Goal: Transaction & Acquisition: Purchase product/service

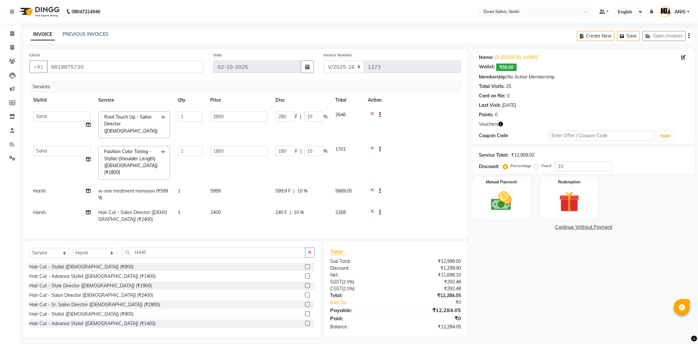
select select "416"
select select "25278"
select select "service"
select select "6423"
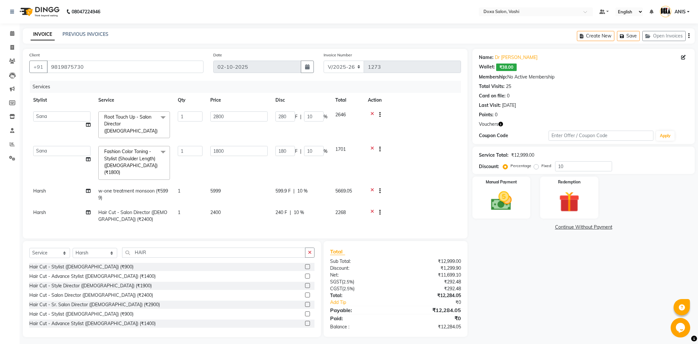
scroll to position [70, 0]
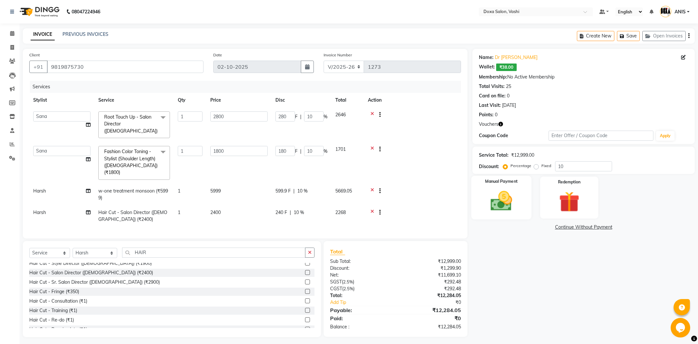
click at [520, 211] on div "Manual Payment" at bounding box center [501, 197] width 60 height 44
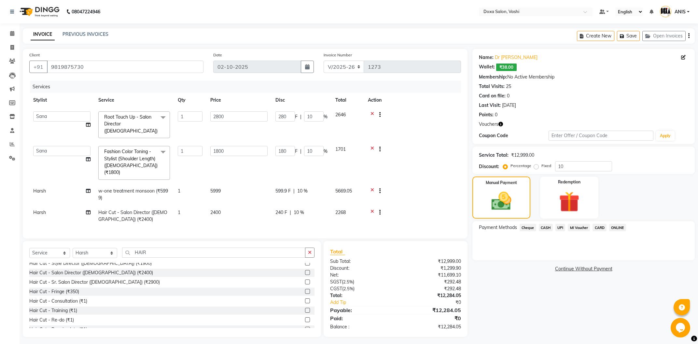
click at [544, 225] on span "CASH" at bounding box center [546, 227] width 14 height 7
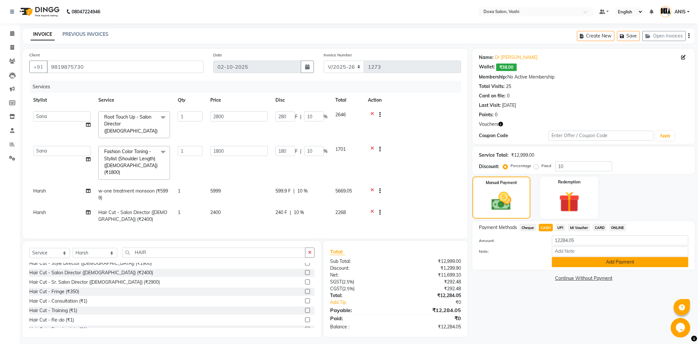
click at [578, 265] on button "Add Payment" at bounding box center [620, 262] width 136 height 10
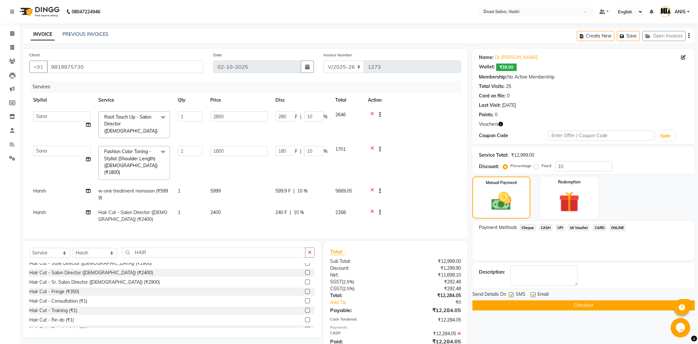
click at [459, 331] on icon at bounding box center [459, 333] width 4 height 5
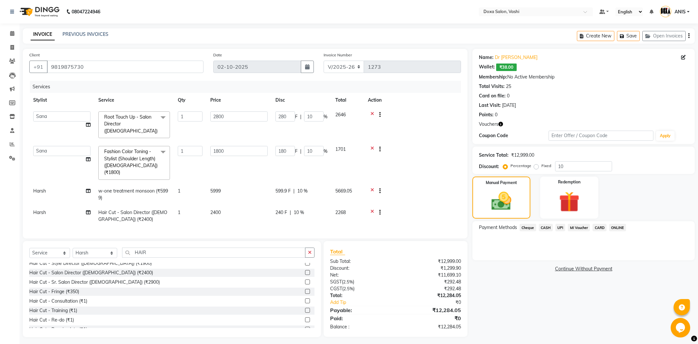
click at [547, 225] on span "CASH" at bounding box center [546, 227] width 14 height 7
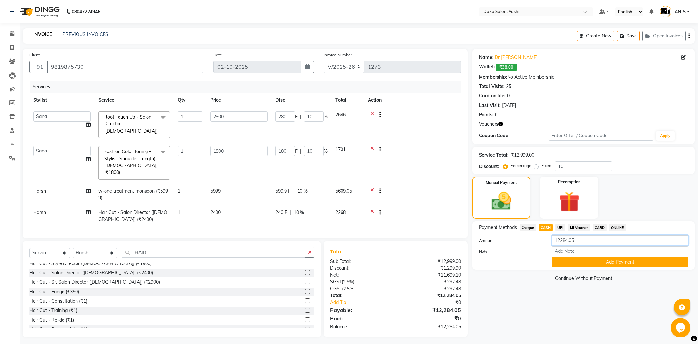
drag, startPoint x: 580, startPoint y: 240, endPoint x: 519, endPoint y: 247, distance: 61.4
click at [552, 245] on input "12284.05" at bounding box center [620, 240] width 136 height 10
type input "12000"
click at [565, 265] on button "Add Payment" at bounding box center [620, 262] width 136 height 10
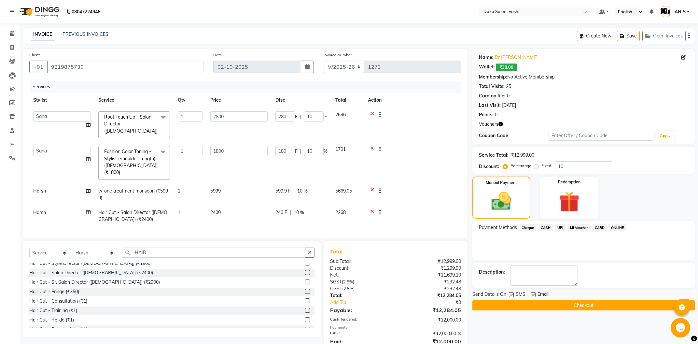
click at [562, 228] on span "UPI" at bounding box center [560, 227] width 10 height 7
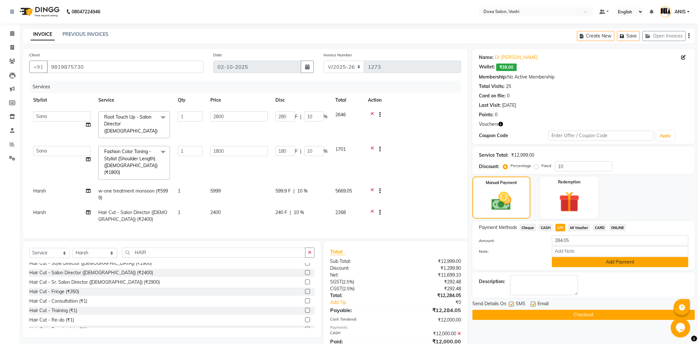
click at [570, 263] on button "Add Payment" at bounding box center [620, 262] width 136 height 10
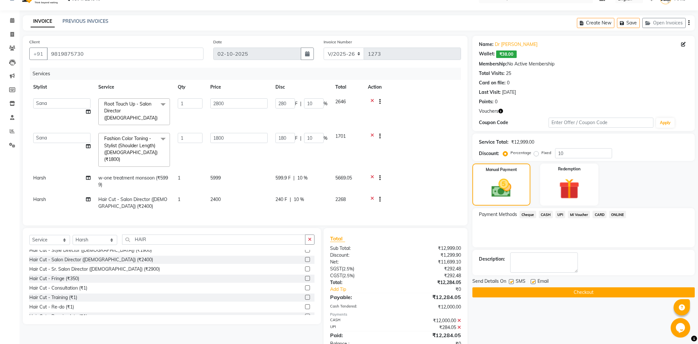
scroll to position [19, 0]
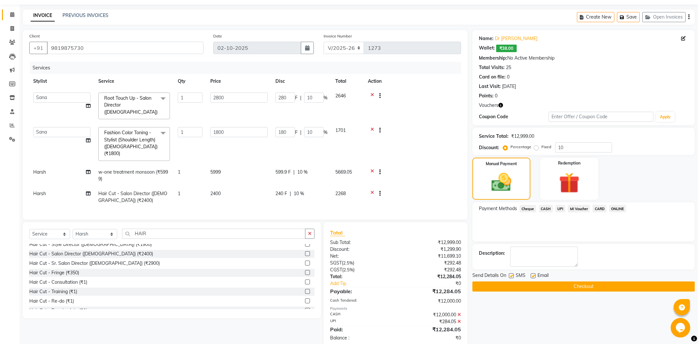
click at [16, 12] on span at bounding box center [12, 14] width 11 height 7
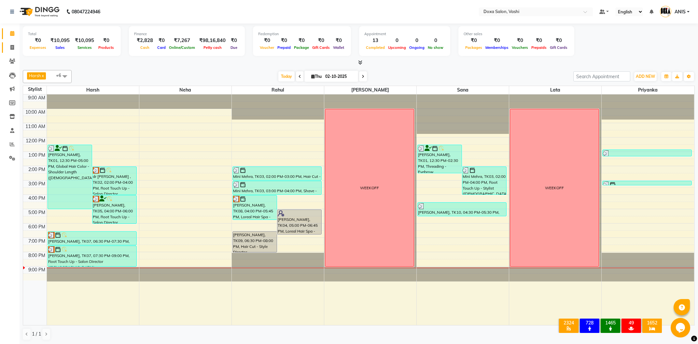
click at [13, 50] on icon at bounding box center [12, 47] width 4 height 5
select select "service"
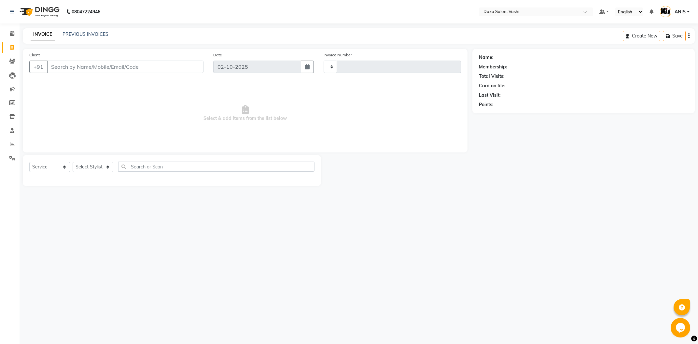
type input "1275"
select select "416"
click at [84, 63] on input "Client" at bounding box center [125, 67] width 157 height 12
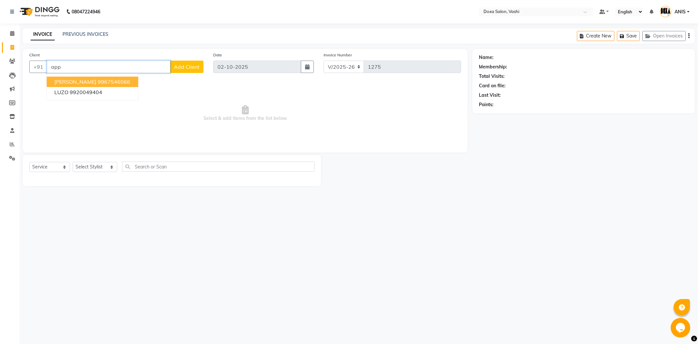
click at [108, 85] on button "apporva sarogi 9967546066" at bounding box center [92, 81] width 91 height 10
type input "9967546066"
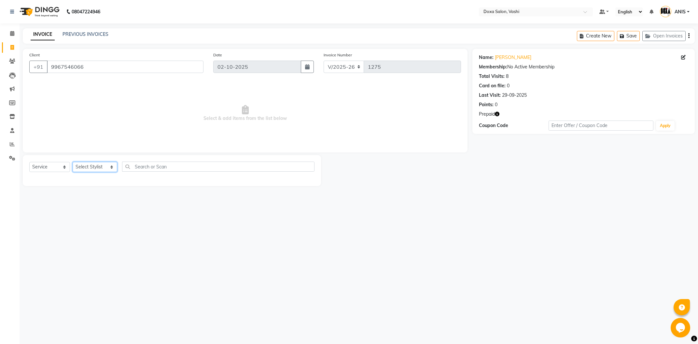
click at [73, 162] on select "Select Stylist [PERSON_NAME] BUDHE [PERSON_NAME] [PERSON_NAME] i pad 11 i pad 9…" at bounding box center [95, 167] width 45 height 10
click at [135, 168] on input "text" at bounding box center [218, 166] width 192 height 10
click at [73, 162] on select "Select Stylist [PERSON_NAME] BUDHE [PERSON_NAME] [PERSON_NAME] i pad 11 i pad 9…" at bounding box center [95, 167] width 45 height 10
select select "11906"
click option "Rahul" at bounding box center [0, 0] width 0 height 0
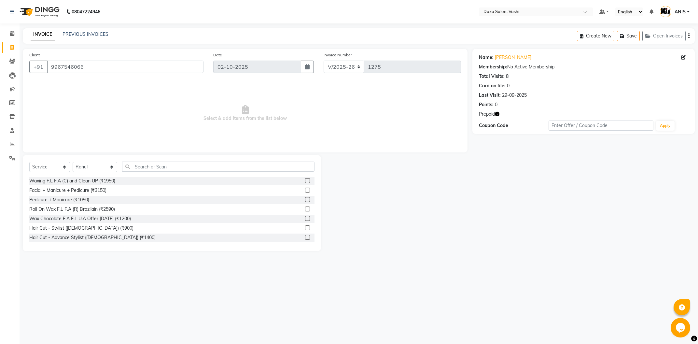
click at [96, 302] on div "08047224946 Select Location × Doxa Salon, Vashi Default Panel My Panel English …" at bounding box center [349, 172] width 698 height 344
click at [159, 172] on div "Select Service Product Membership Package Voucher Prepaid Gift Card Select Styl…" at bounding box center [171, 168] width 285 height 15
click at [161, 169] on input "text" at bounding box center [218, 166] width 192 height 10
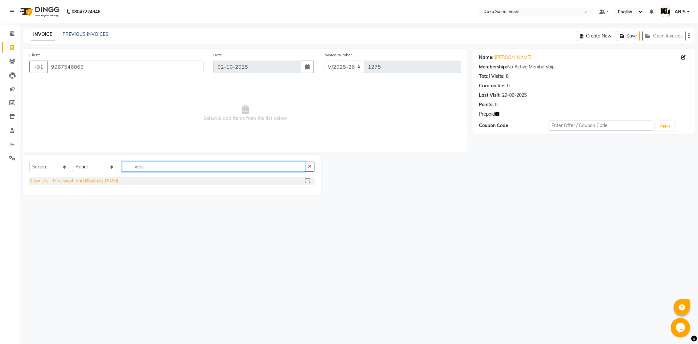
type input "was"
click at [113, 181] on div "Blow Dry - Hair wash and Blast dry (₹450)" at bounding box center [73, 180] width 89 height 7
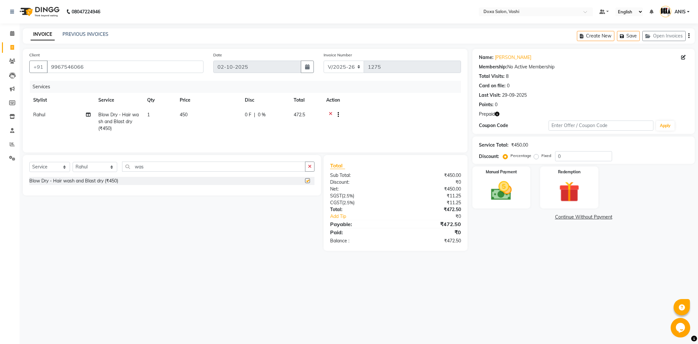
checkbox input "false"
click at [134, 165] on input "was" at bounding box center [213, 166] width 183 height 10
drag, startPoint x: 136, startPoint y: 165, endPoint x: 118, endPoint y: 168, distance: 18.8
click at [122, 168] on input "was" at bounding box center [213, 166] width 183 height 10
click at [73, 162] on select "Select Stylist [PERSON_NAME] BUDHE [PERSON_NAME] [PERSON_NAME] i pad 11 i pad 9…" at bounding box center [95, 167] width 45 height 10
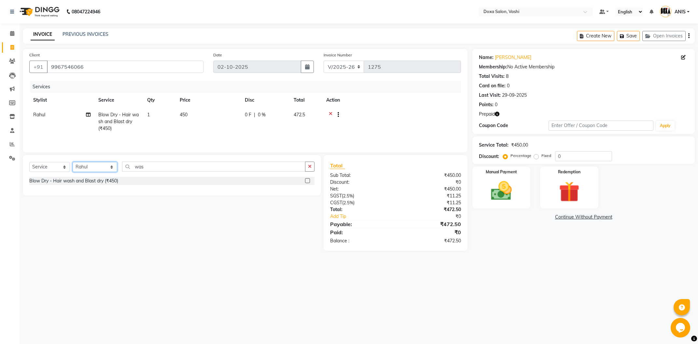
select select "6423"
click option "Harsh" at bounding box center [0, 0] width 0 height 0
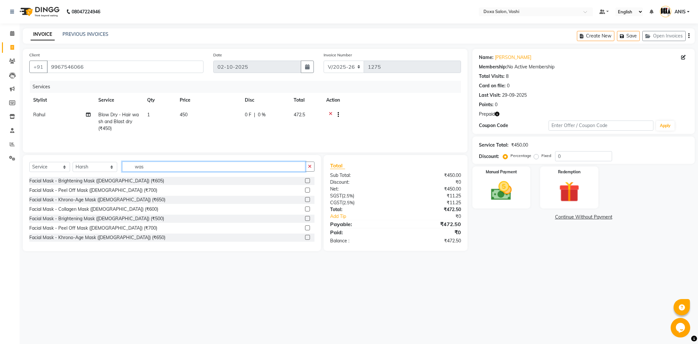
drag, startPoint x: 141, startPoint y: 167, endPoint x: 107, endPoint y: 175, distance: 34.4
click at [122, 172] on input "was" at bounding box center [213, 166] width 183 height 10
type input "cut"
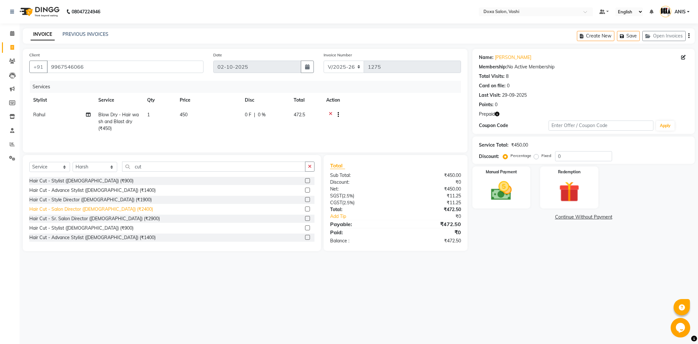
drag, startPoint x: 107, startPoint y: 209, endPoint x: 118, endPoint y: 198, distance: 15.7
click at [108, 209] on div "Hair Cut - Salon Director ([DEMOGRAPHIC_DATA]) (₹2400)" at bounding box center [91, 209] width 124 height 7
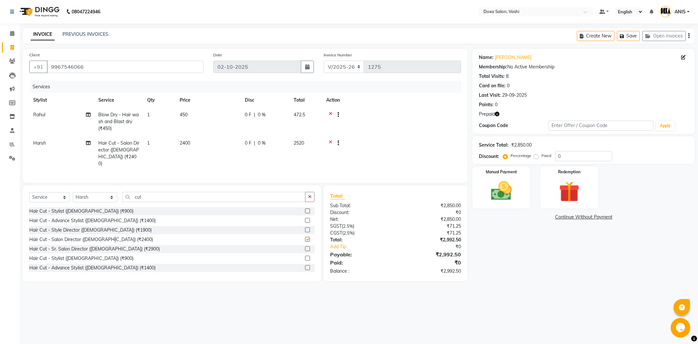
checkbox input "false"
drag, startPoint x: 144, startPoint y: 189, endPoint x: 84, endPoint y: 196, distance: 61.3
click at [122, 196] on input "cut" at bounding box center [213, 197] width 183 height 10
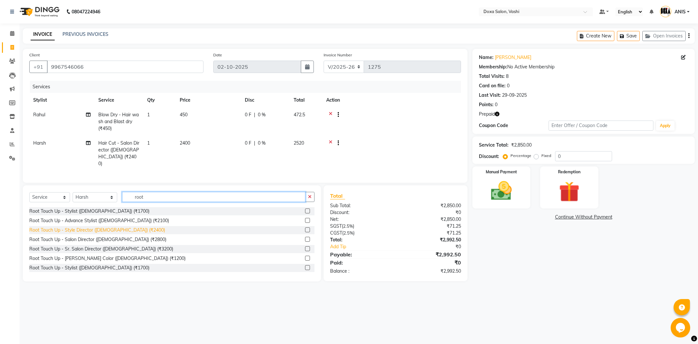
type input "root"
click at [99, 227] on div "Root Touch Up - Style Director ([DEMOGRAPHIC_DATA]) (₹2400)" at bounding box center [97, 230] width 136 height 7
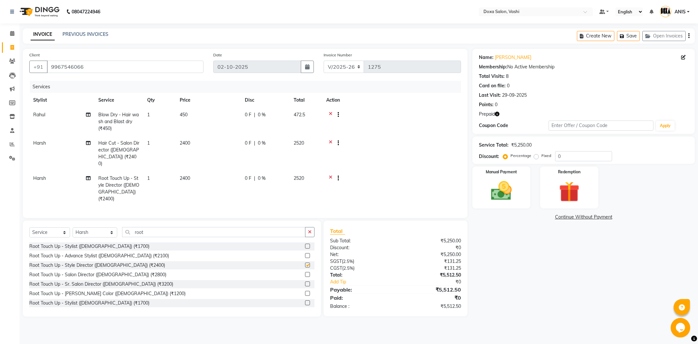
checkbox input "false"
click at [330, 115] on icon at bounding box center [331, 115] width 4 height 8
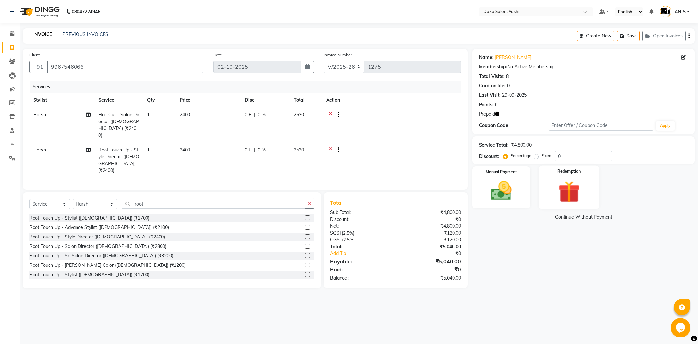
click at [575, 187] on img at bounding box center [568, 191] width 35 height 27
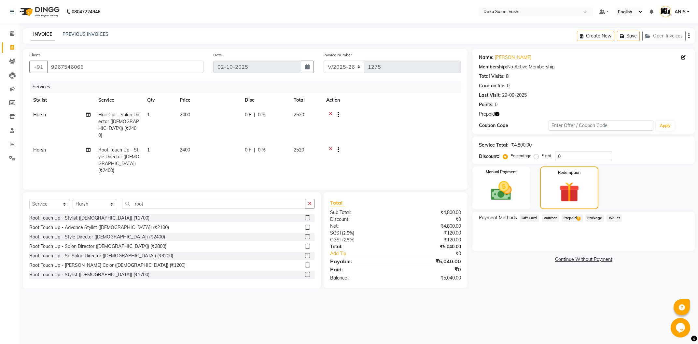
click at [576, 215] on span "Prepaid 1" at bounding box center [571, 217] width 21 height 7
click at [665, 241] on button "Add" at bounding box center [673, 244] width 24 height 11
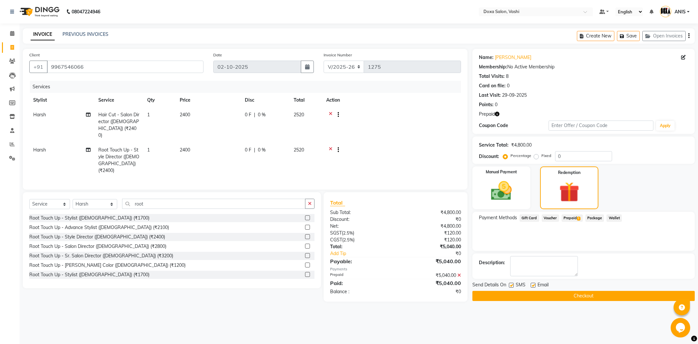
click at [640, 292] on button "Checkout" at bounding box center [583, 296] width 222 height 10
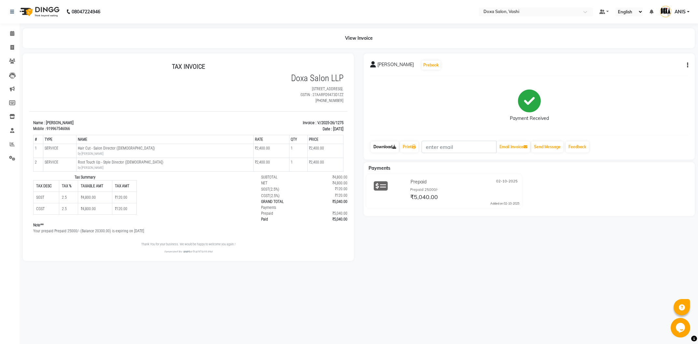
click at [373, 149] on link "Download" at bounding box center [385, 146] width 28 height 11
click at [11, 33] on icon at bounding box center [12, 33] width 4 height 5
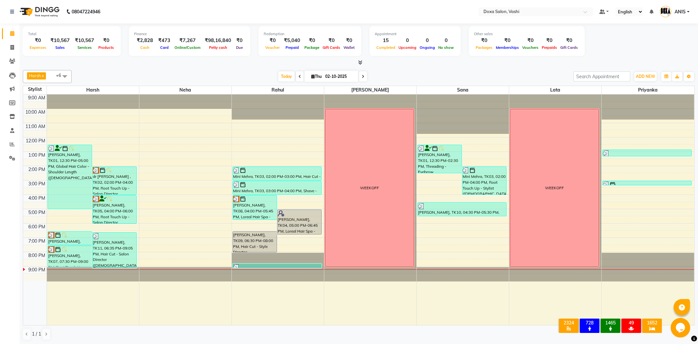
scroll to position [0, 0]
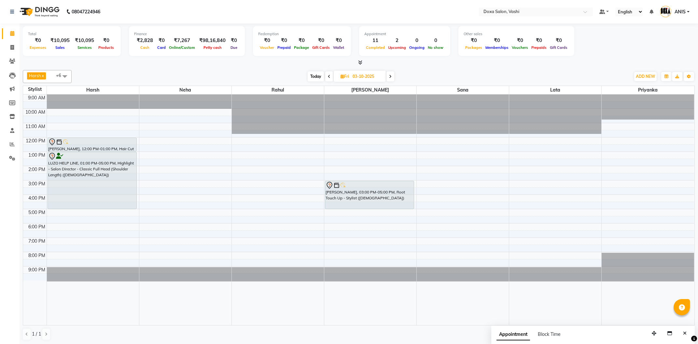
click at [312, 75] on span "Today" at bounding box center [316, 76] width 16 height 10
type input "02-10-2025"
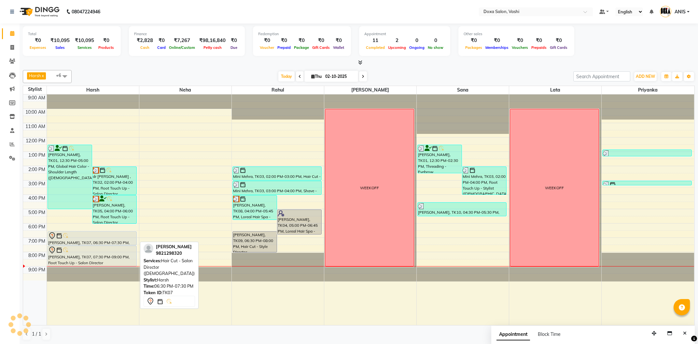
click at [62, 243] on div "[PERSON_NAME], TK07, 06:30 PM-07:30 PM, Hair Cut - Salon Director ([DEMOGRAPHIC…" at bounding box center [92, 237] width 89 height 13
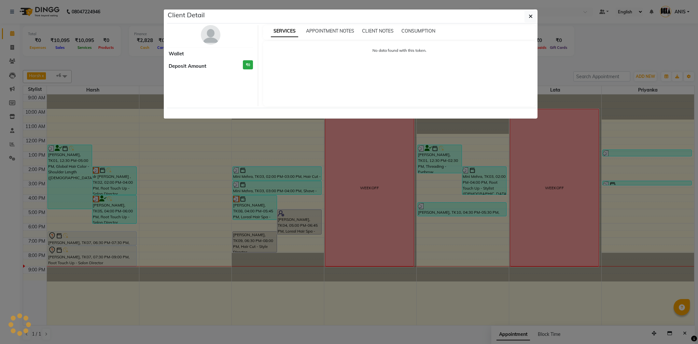
select select "7"
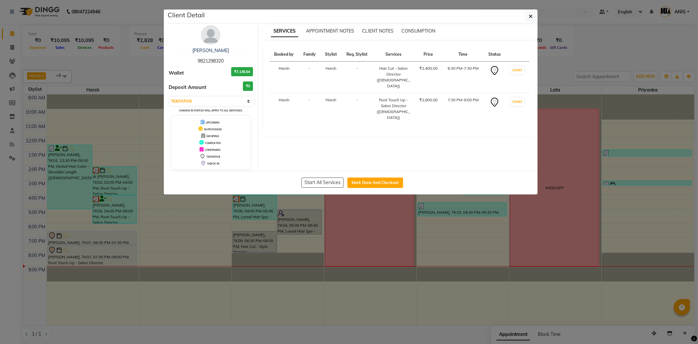
click at [103, 208] on ngb-modal-window "Client Detail [PERSON_NAME] 9821298320 Wallet ₹7,136.64 Deposit Amount ₹0 Selec…" at bounding box center [349, 172] width 698 height 344
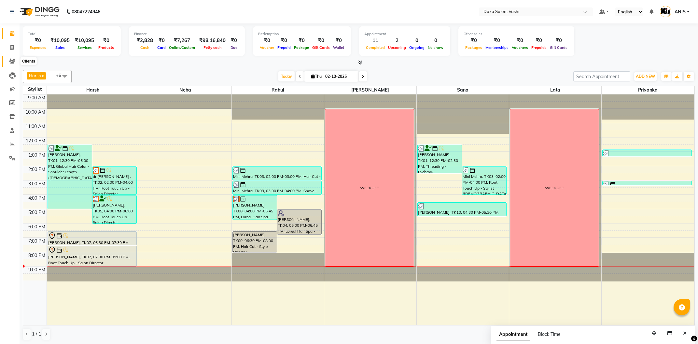
click at [12, 63] on icon at bounding box center [12, 61] width 6 height 5
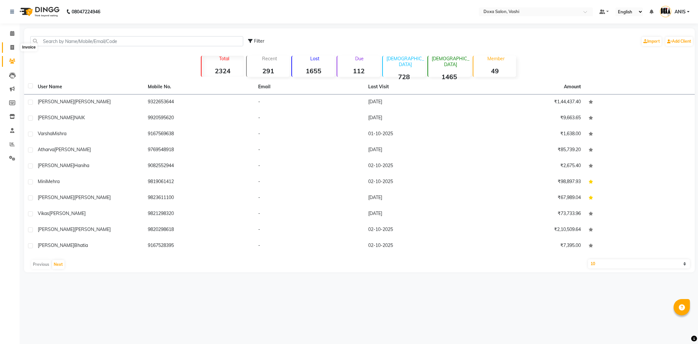
click at [17, 46] on span at bounding box center [12, 47] width 11 height 7
select select "416"
select select "service"
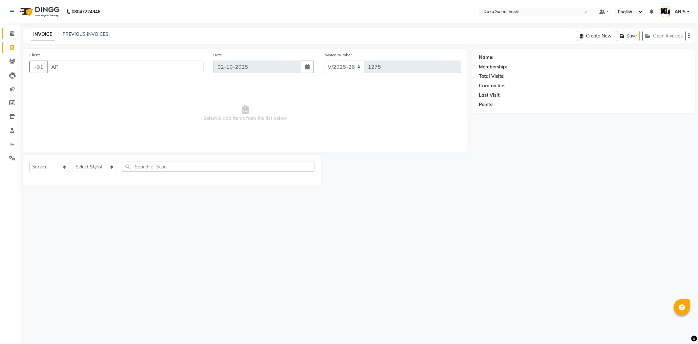
type input "AP"
click at [8, 37] on span at bounding box center [12, 33] width 11 height 7
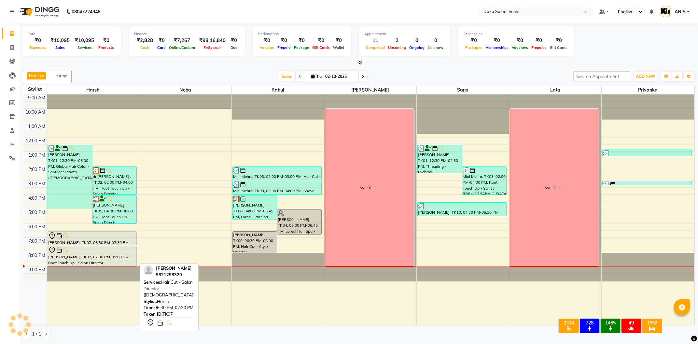
click at [85, 245] on div at bounding box center [92, 244] width 89 height 3
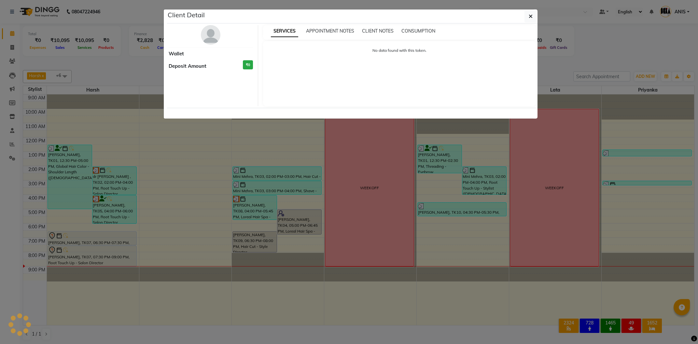
select select "7"
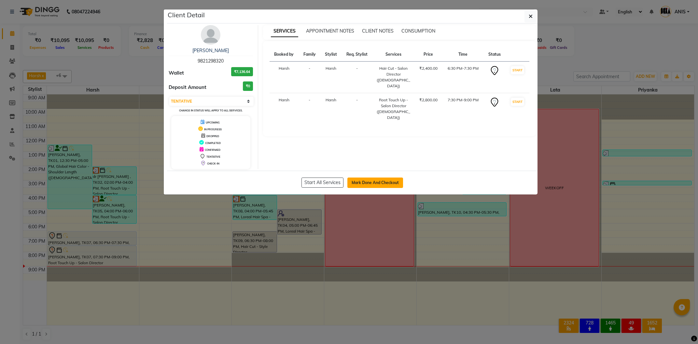
click at [356, 183] on button "Mark Done And Checkout" at bounding box center [375, 182] width 56 height 10
select select "416"
select select "service"
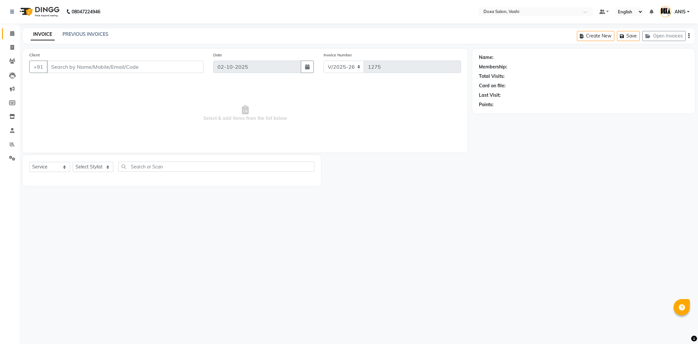
type input "9821298320"
select select "6423"
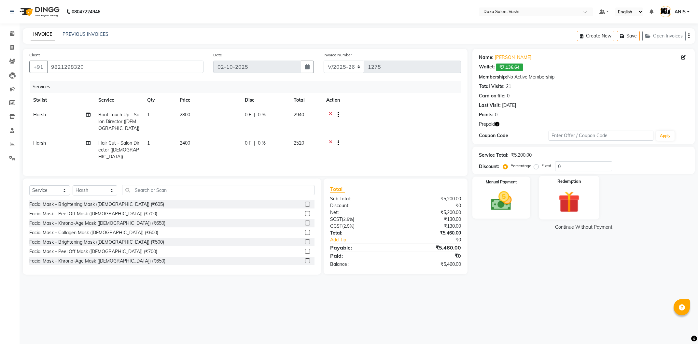
click at [566, 185] on div "Redemption" at bounding box center [569, 197] width 60 height 44
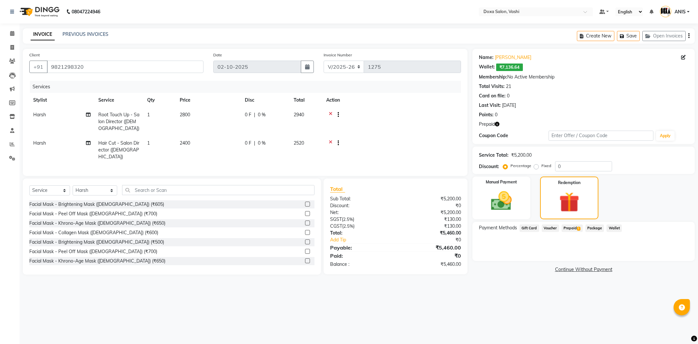
click at [578, 229] on span "1" at bounding box center [579, 229] width 4 height 4
click at [587, 232] on div "Package" at bounding box center [593, 228] width 21 height 9
click at [592, 227] on span "Package" at bounding box center [594, 227] width 19 height 7
click at [558, 224] on div "Voucher" at bounding box center [549, 228] width 20 height 9
drag, startPoint x: 90, startPoint y: 65, endPoint x: 0, endPoint y: 80, distance: 91.4
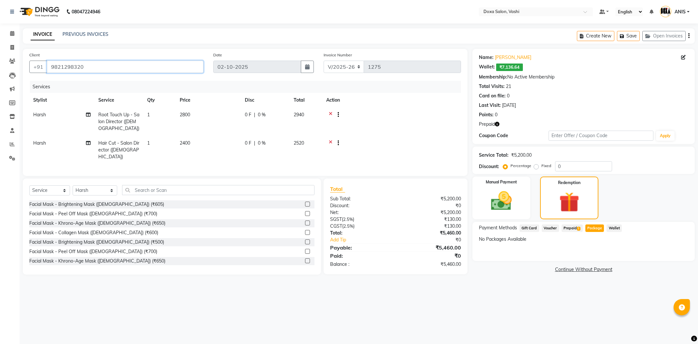
click at [47, 73] on input "9821298320" at bounding box center [125, 67] width 157 height 12
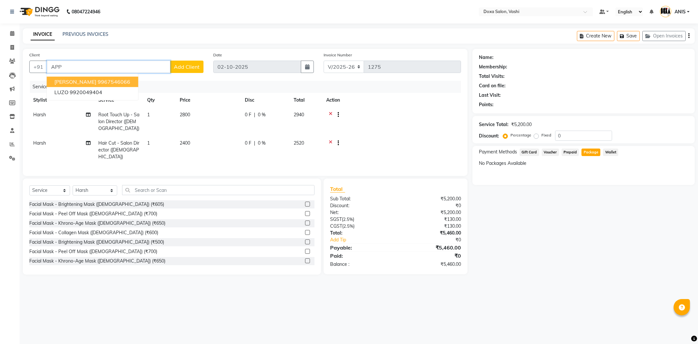
click at [82, 82] on span "[PERSON_NAME]" at bounding box center [75, 81] width 42 height 7
type input "9967546066"
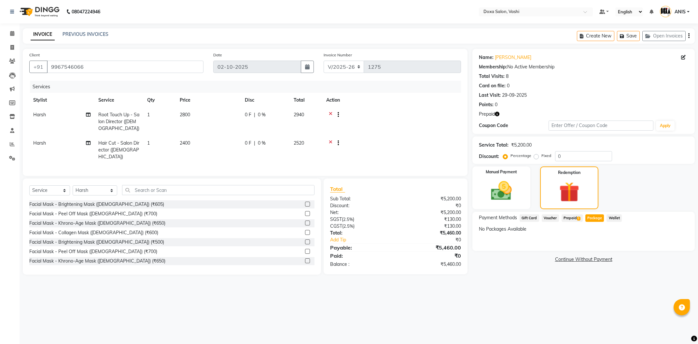
click at [120, 120] on span "Root Touch Up - Salon Director ([DEMOGRAPHIC_DATA])" at bounding box center [118, 122] width 41 height 20
select select "6423"
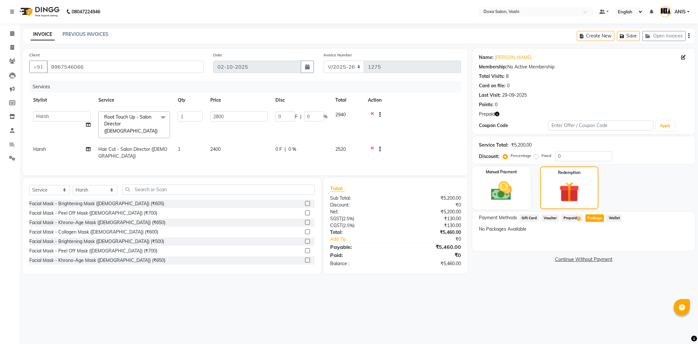
click at [134, 126] on span "Root Touch Up - Salon Director ([DEMOGRAPHIC_DATA])" at bounding box center [130, 124] width 53 height 20
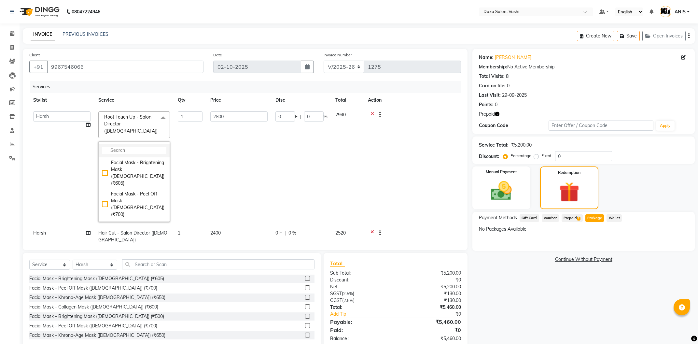
click at [132, 147] on li at bounding box center [134, 151] width 71 height 14
click at [132, 147] on input "multiselect-search" at bounding box center [134, 150] width 64 height 7
type input "ROOT"
click at [158, 215] on div "Root Touch Up - Style Director ([DEMOGRAPHIC_DATA]) (₹2400)" at bounding box center [134, 228] width 64 height 27
checkbox input "true"
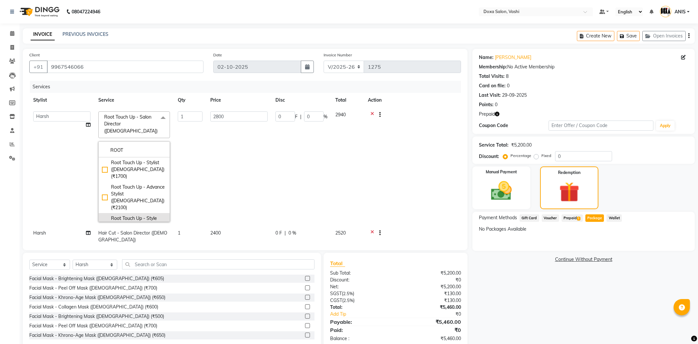
checkbox input "false"
type input "2400"
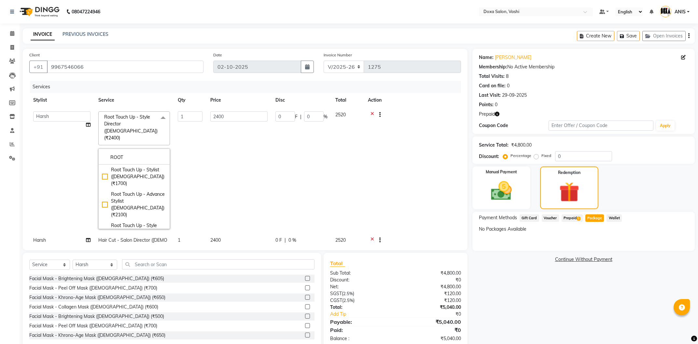
click at [203, 162] on td "1" at bounding box center [190, 169] width 33 height 125
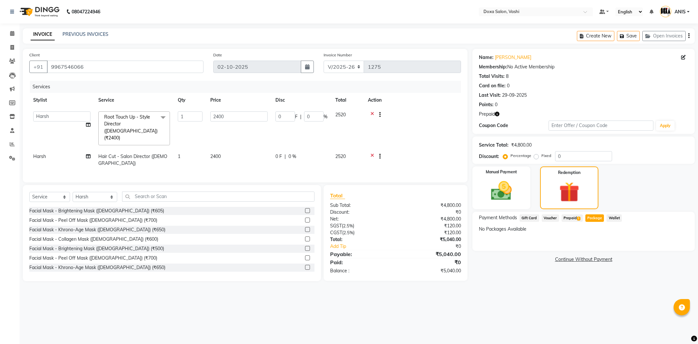
click at [574, 214] on span "Prepaid 1" at bounding box center [571, 217] width 21 height 7
click at [661, 245] on button "Add" at bounding box center [673, 244] width 24 height 11
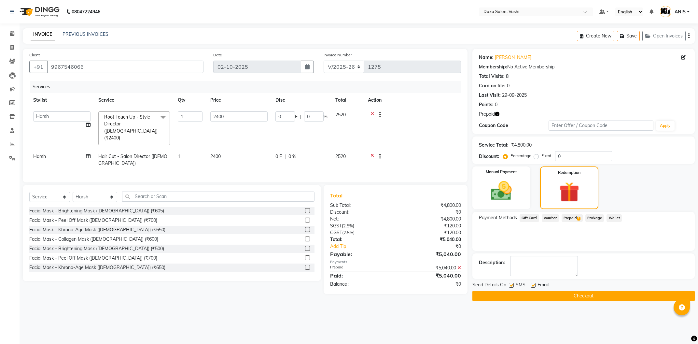
drag, startPoint x: 649, startPoint y: 294, endPoint x: 644, endPoint y: 295, distance: 5.0
click at [648, 294] on button "Checkout" at bounding box center [583, 296] width 222 height 10
drag, startPoint x: 160, startPoint y: 69, endPoint x: 0, endPoint y: 98, distance: 162.8
click at [47, 73] on input "9967546066" at bounding box center [125, 67] width 157 height 12
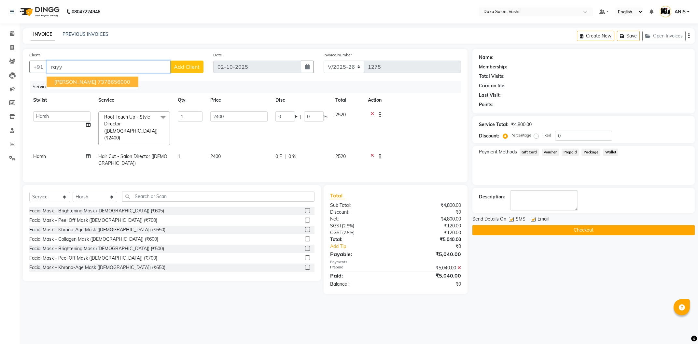
click at [94, 87] on button "Rayyan 7378656000" at bounding box center [92, 81] width 91 height 10
type input "7378656000"
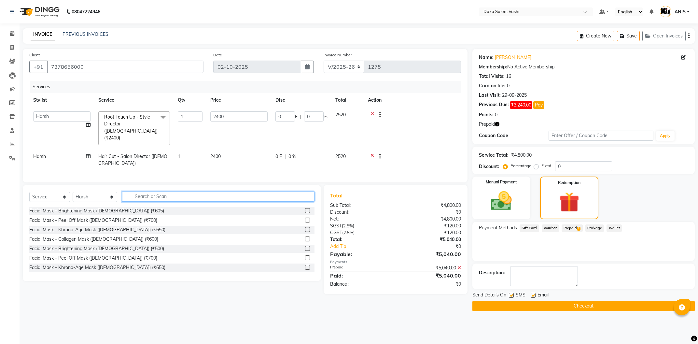
click at [153, 191] on input "text" at bounding box center [218, 196] width 192 height 10
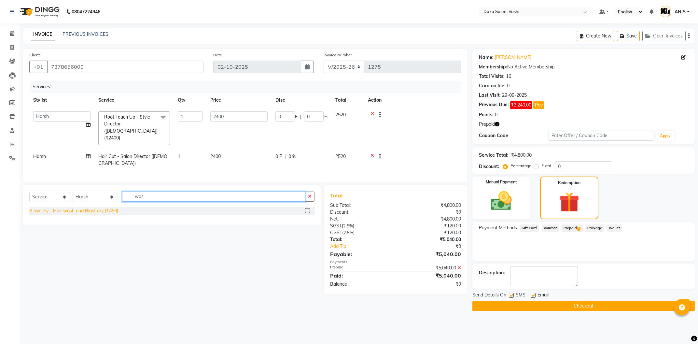
type input "was"
click at [113, 207] on div "Blow Dry - Hair wash and Blast dry (₹450)" at bounding box center [73, 210] width 89 height 7
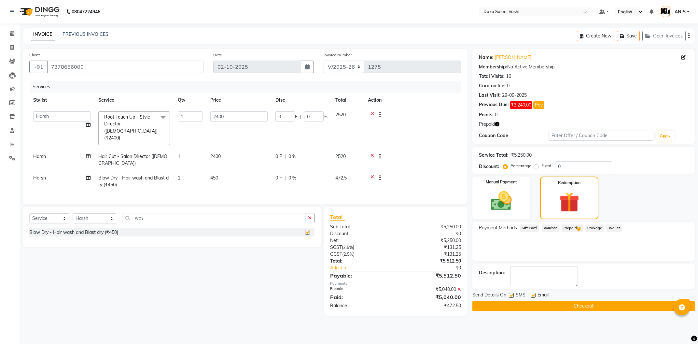
checkbox input "false"
click at [368, 112] on div at bounding box center [412, 115] width 89 height 8
click at [368, 113] on div at bounding box center [412, 115] width 89 height 8
click at [373, 113] on icon at bounding box center [372, 115] width 4 height 8
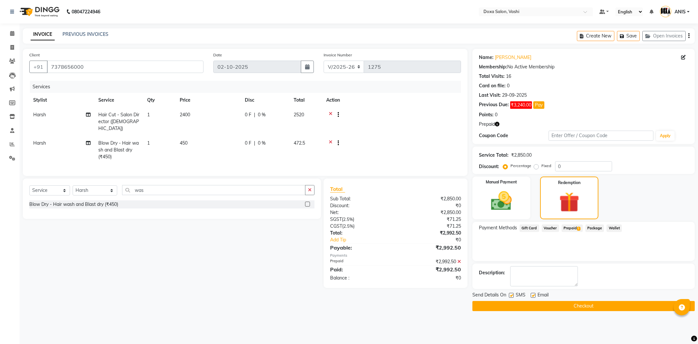
click at [329, 114] on icon at bounding box center [331, 115] width 4 height 8
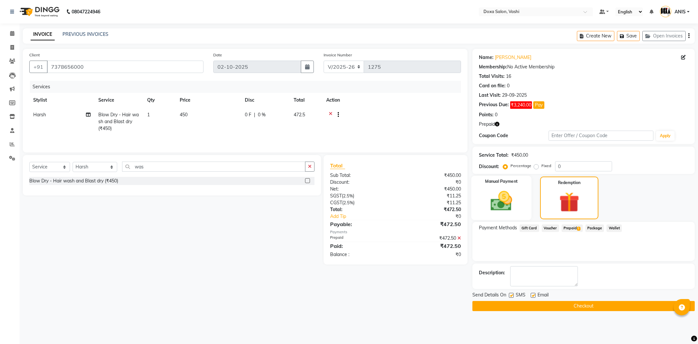
click at [526, 196] on div "Manual Payment" at bounding box center [501, 197] width 60 height 44
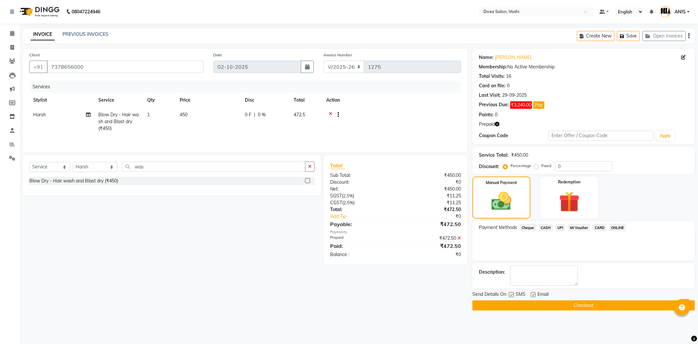
click at [600, 224] on div "Payment Methods Cheque CASH UPI MI Voucher CARD ONLINE" at bounding box center [583, 240] width 222 height 39
click at [600, 225] on span "CARD" at bounding box center [599, 227] width 14 height 7
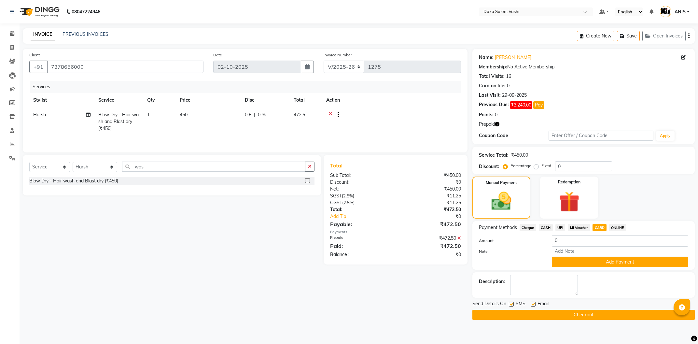
click at [461, 240] on div "₹472.50" at bounding box center [430, 238] width 70 height 7
click at [457, 238] on div "₹472.50" at bounding box center [430, 238] width 70 height 7
click at [458, 237] on icon at bounding box center [459, 238] width 4 height 5
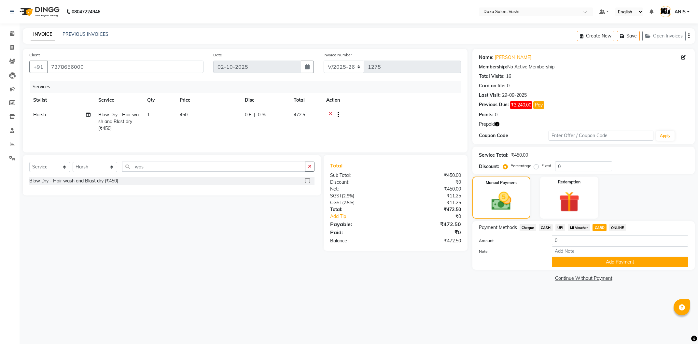
click at [557, 227] on span "UPI" at bounding box center [560, 227] width 10 height 7
type input "472.5"
click at [594, 229] on span "CARD" at bounding box center [599, 227] width 14 height 7
click at [587, 260] on button "Add Payment" at bounding box center [620, 262] width 136 height 10
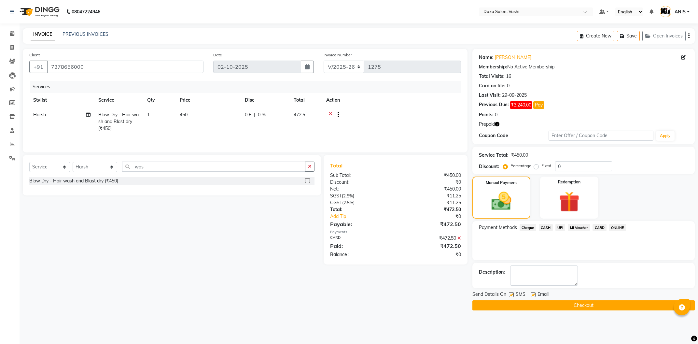
click at [515, 304] on button "Checkout" at bounding box center [583, 305] width 222 height 10
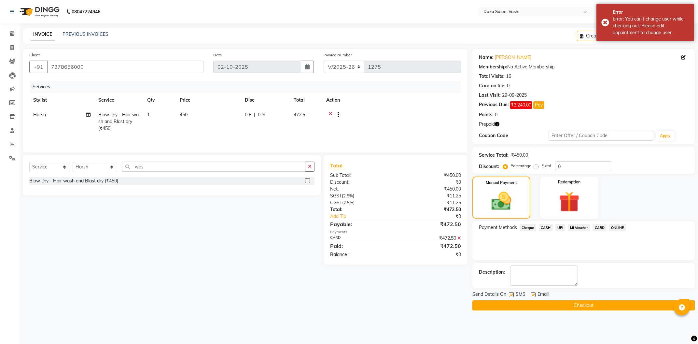
click at [0, 29] on li "Calendar" at bounding box center [10, 34] width 20 height 14
click at [6, 35] on link "Calendar" at bounding box center [10, 33] width 16 height 11
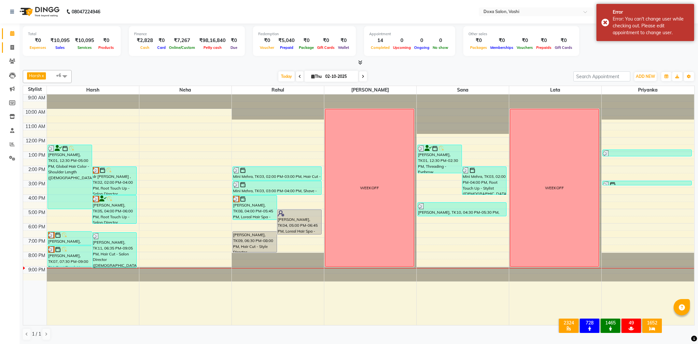
click at [3, 49] on link "Invoice" at bounding box center [10, 47] width 16 height 11
select select "service"
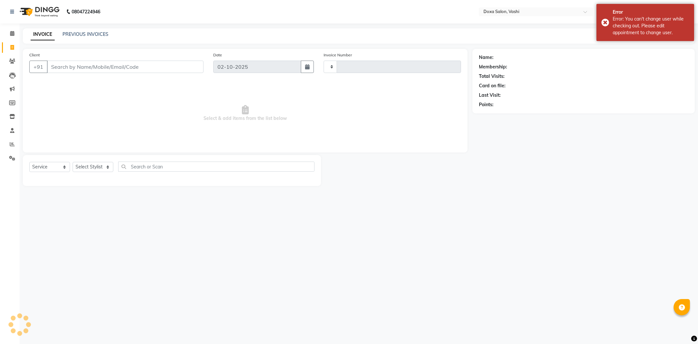
type input "1276"
select select "416"
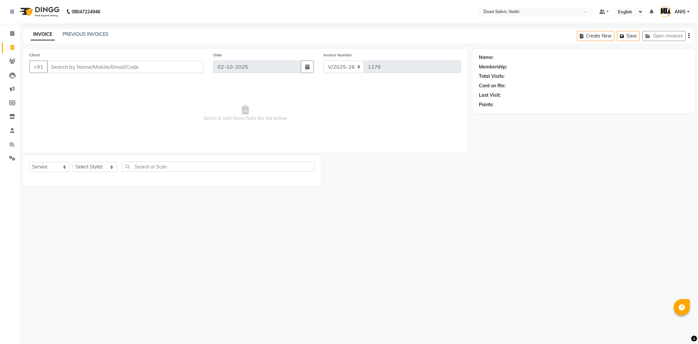
click at [105, 75] on div "Client +91" at bounding box center [116, 64] width 184 height 27
click at [107, 67] on input "Client" at bounding box center [125, 67] width 157 height 12
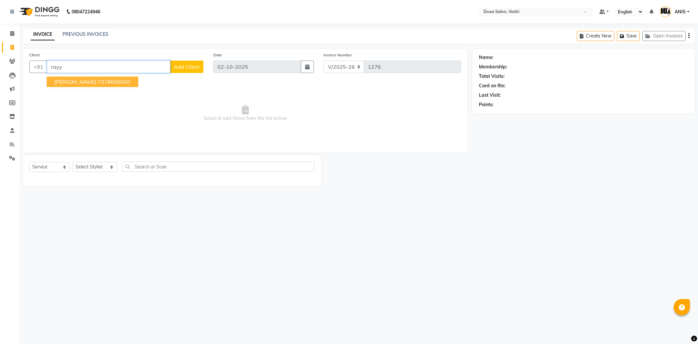
click at [98, 83] on ngb-highlight "7378656000" at bounding box center [114, 81] width 33 height 7
type input "7378656000"
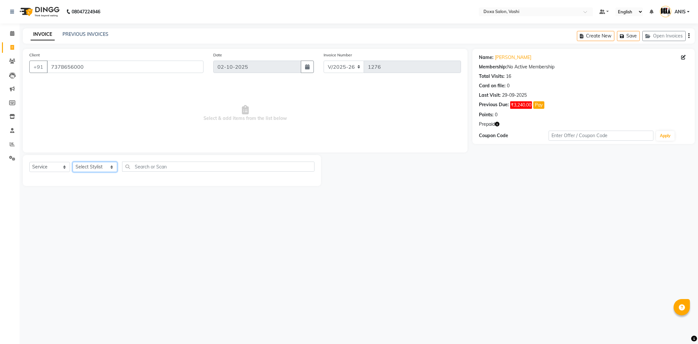
click at [73, 162] on select "Select Stylist [PERSON_NAME] BUDHE [PERSON_NAME] [PERSON_NAME] i pad 11 i pad 9…" at bounding box center [95, 167] width 45 height 10
select select "11906"
click option "Rahul" at bounding box center [0, 0] width 0 height 0
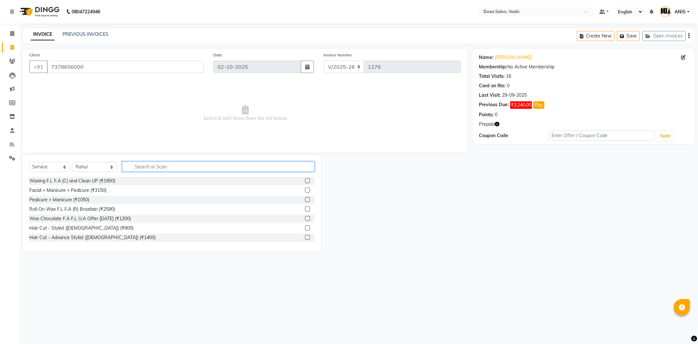
click at [131, 164] on input "text" at bounding box center [218, 166] width 192 height 10
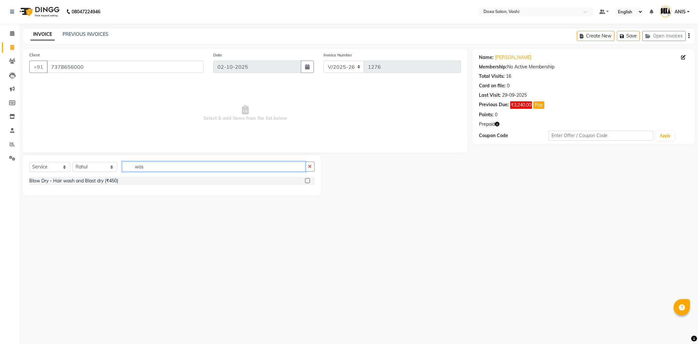
type input "was"
click at [103, 186] on div "Blow Dry - Hair wash and Blast dry (₹450)" at bounding box center [171, 181] width 285 height 9
click at [107, 183] on div "Blow Dry - Hair wash and Blast dry (₹450)" at bounding box center [73, 180] width 89 height 7
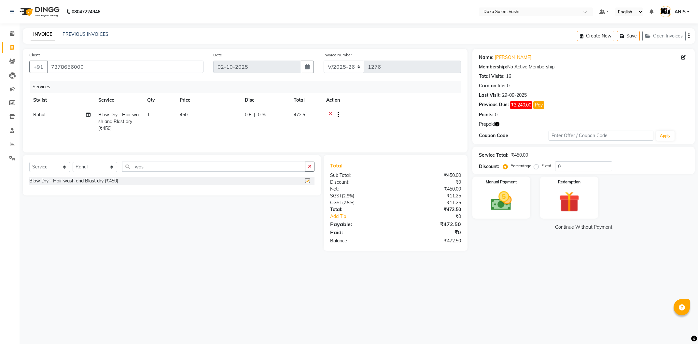
checkbox input "false"
click at [553, 197] on img at bounding box center [568, 201] width 35 height 27
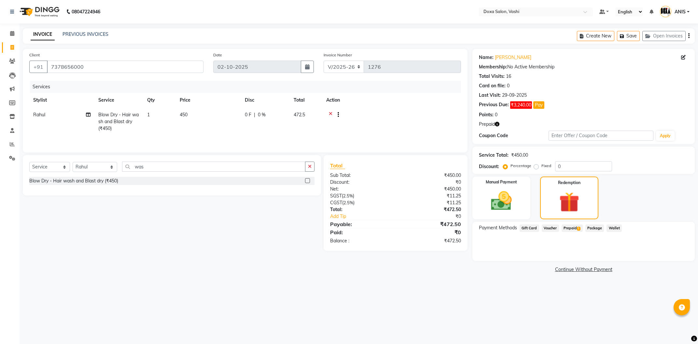
click at [577, 227] on span "Prepaid 1" at bounding box center [571, 227] width 21 height 7
click at [508, 205] on img at bounding box center [501, 200] width 35 height 25
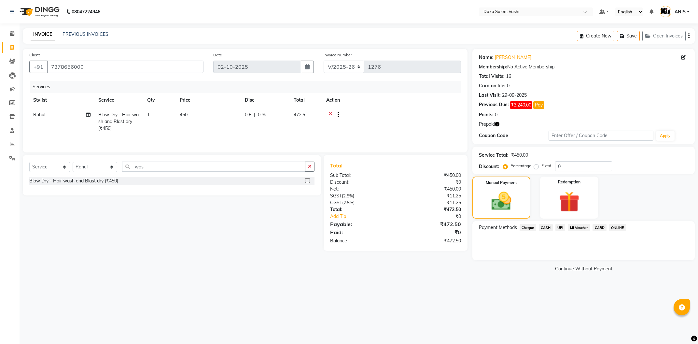
click at [599, 232] on div "CARD" at bounding box center [598, 228] width 17 height 9
click at [599, 227] on span "CARD" at bounding box center [599, 227] width 14 height 7
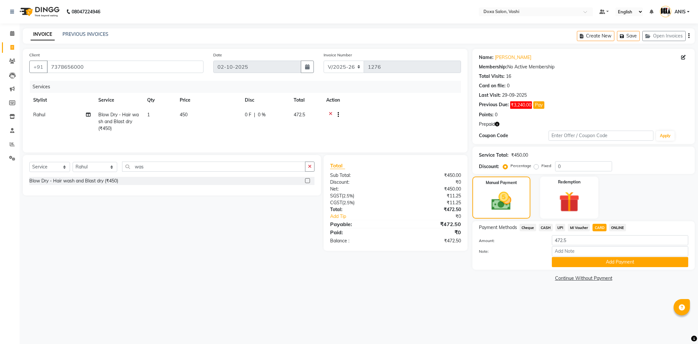
click at [636, 268] on div "Payment Methods Cheque CASH UPI MI Voucher CARD ONLINE Amount: 472.5 Note: Add …" at bounding box center [583, 245] width 222 height 48
click at [636, 267] on button "Add Payment" at bounding box center [620, 262] width 136 height 10
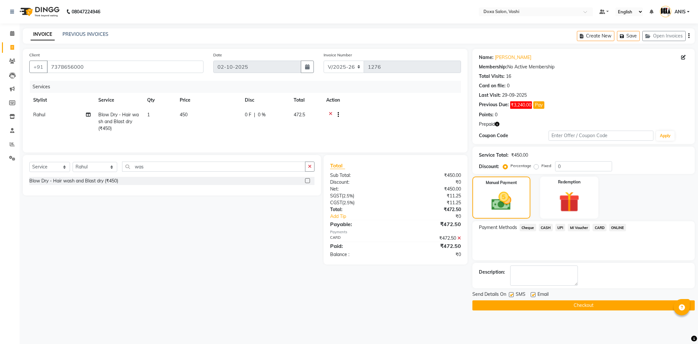
click at [608, 300] on button "Checkout" at bounding box center [583, 305] width 222 height 10
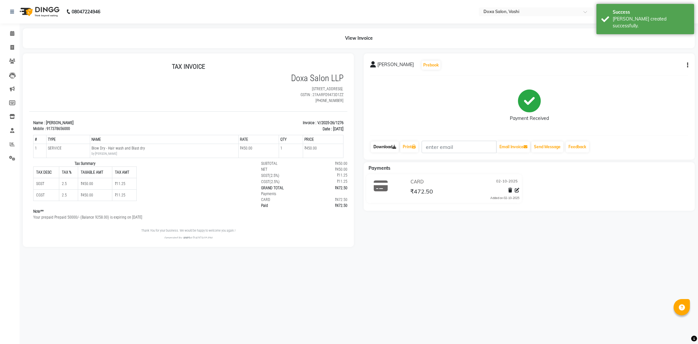
click at [383, 152] on link "Download" at bounding box center [385, 146] width 28 height 11
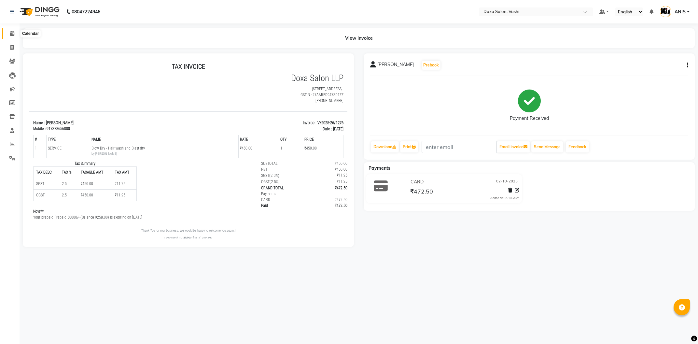
click at [12, 32] on icon at bounding box center [12, 33] width 4 height 5
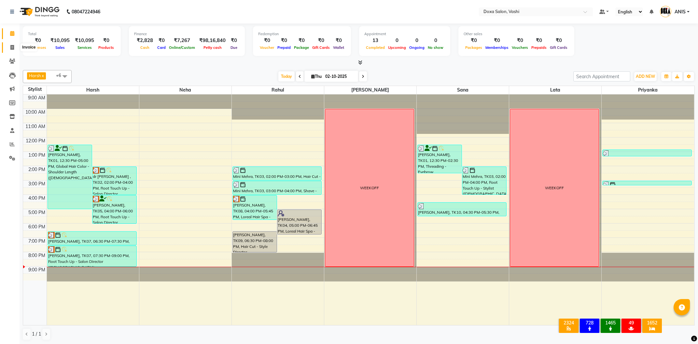
click at [10, 46] on icon at bounding box center [12, 47] width 4 height 5
select select "416"
select select "service"
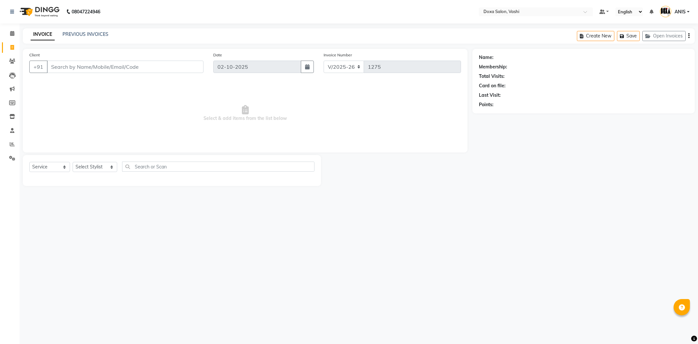
click at [120, 69] on input "Client" at bounding box center [125, 67] width 157 height 12
click at [105, 84] on ngb-highlight "7378656000" at bounding box center [114, 81] width 33 height 7
type input "7378656000"
click at [13, 40] on li "Calendar" at bounding box center [10, 34] width 20 height 14
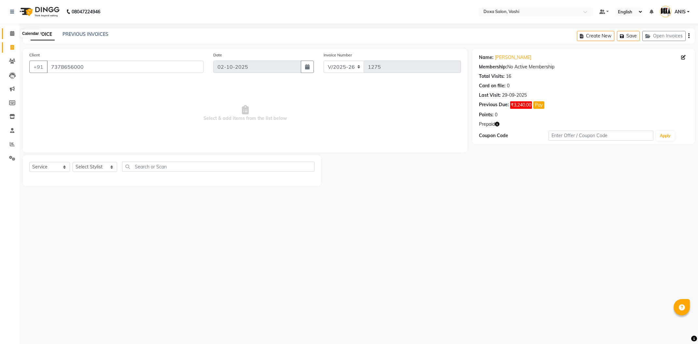
click at [12, 36] on span at bounding box center [12, 33] width 11 height 7
